Goal: Task Accomplishment & Management: Use online tool/utility

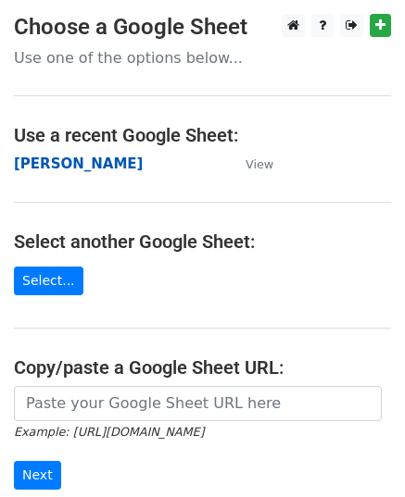
click at [48, 163] on strong "[PERSON_NAME]" at bounding box center [78, 164] width 129 height 17
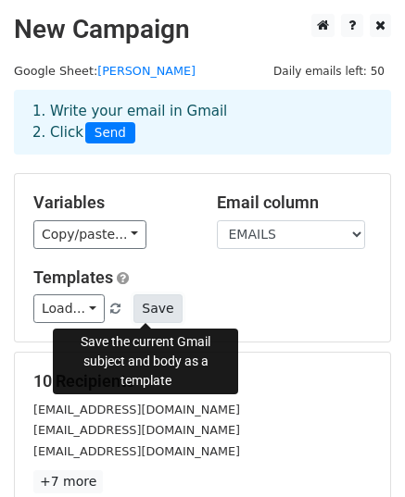
click at [154, 308] on button "Save" at bounding box center [157, 309] width 48 height 29
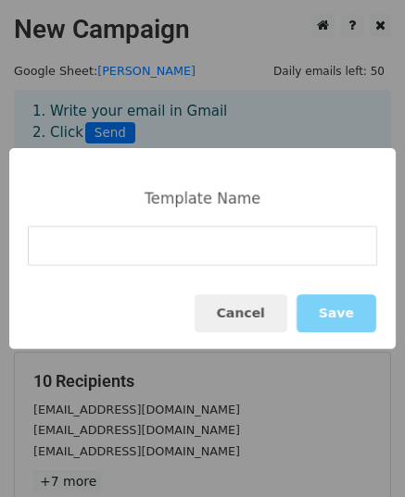
click at [159, 248] on input at bounding box center [202, 246] width 349 height 40
type input "Get your Logo done in just £7."
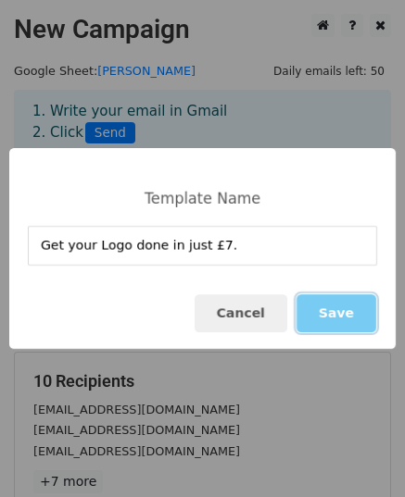
click at [359, 314] on button "Save" at bounding box center [336, 314] width 80 height 38
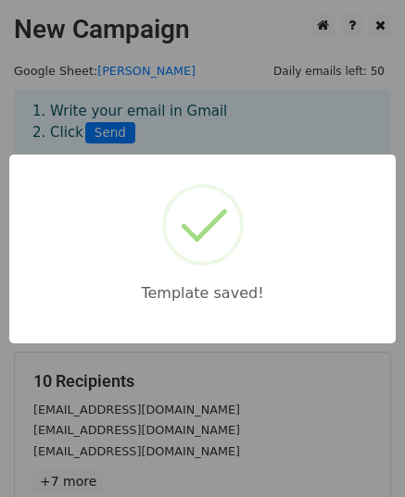
click at [199, 382] on div "Template saved!" at bounding box center [202, 248] width 405 height 497
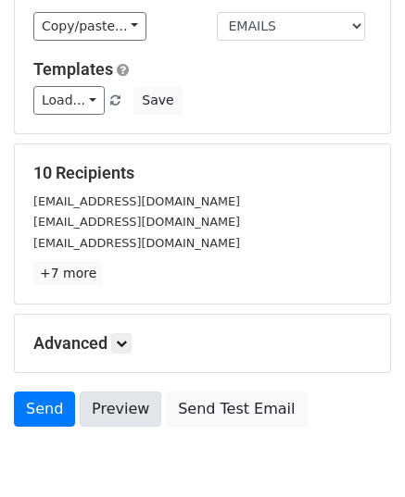
scroll to position [292, 0]
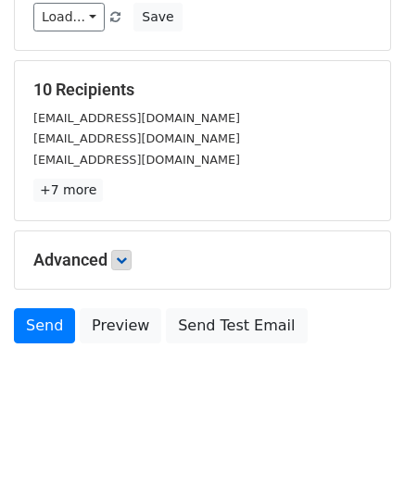
click at [121, 267] on h5 "Advanced" at bounding box center [202, 260] width 338 height 20
click at [127, 260] on icon at bounding box center [121, 260] width 11 height 11
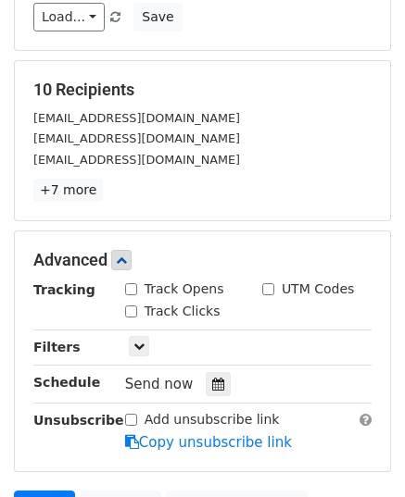
click at [131, 289] on input "Track Opens" at bounding box center [131, 289] width 12 height 12
checkbox input "true"
click at [131, 306] on input "Track Clicks" at bounding box center [131, 312] width 12 height 12
checkbox input "true"
click at [269, 286] on input "UTM Codes" at bounding box center [268, 289] width 12 height 12
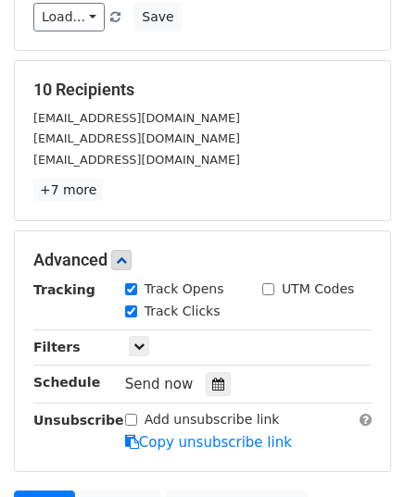
checkbox input "true"
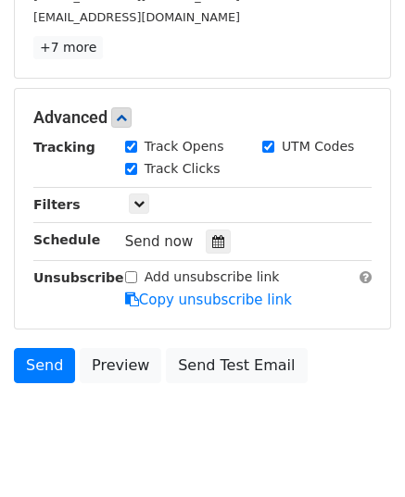
scroll to position [472, 0]
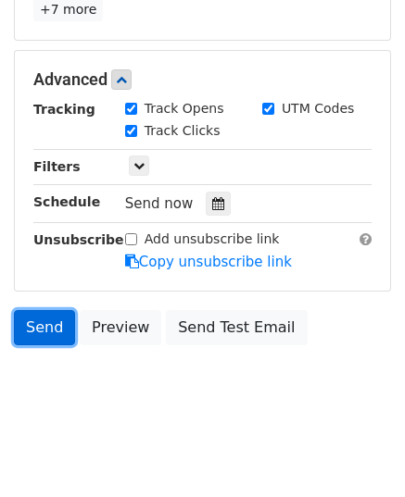
click at [51, 323] on link "Send" at bounding box center [44, 327] width 61 height 35
